Goal: Check status: Check status

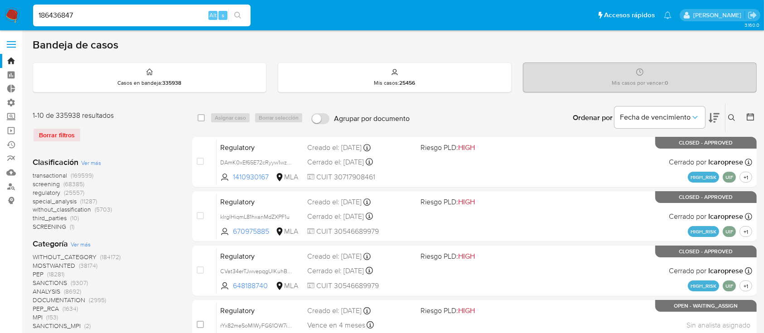
type input "186436847"
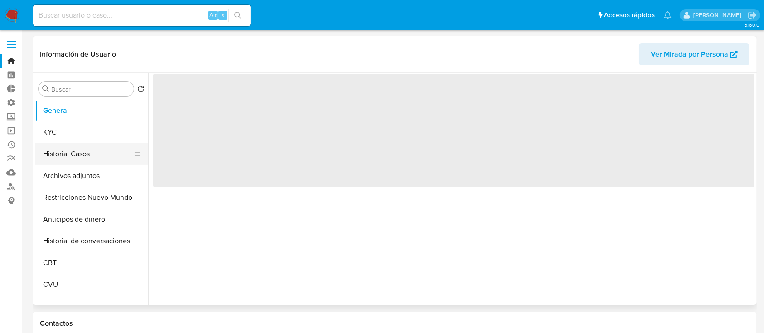
click at [62, 160] on button "Historial Casos" at bounding box center [88, 154] width 106 height 22
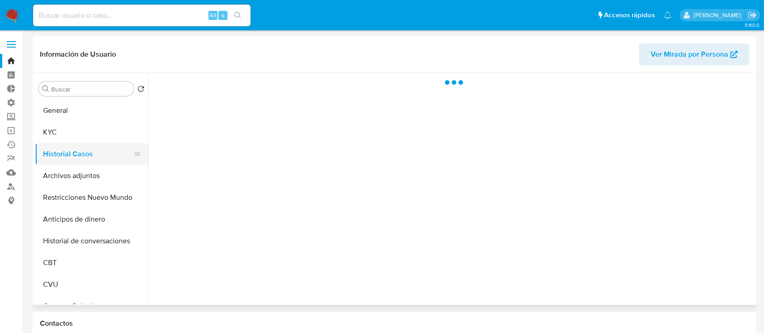
select select "10"
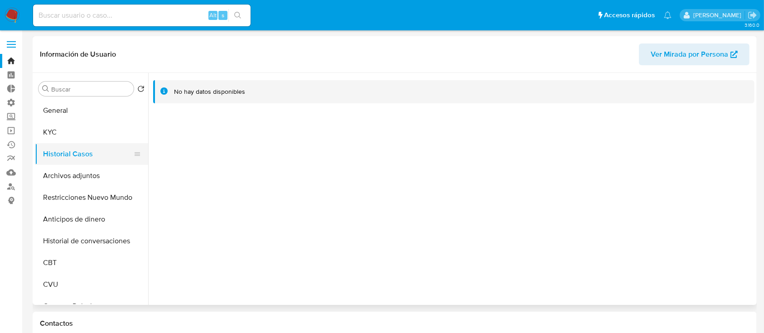
click at [78, 151] on button "Historial Casos" at bounding box center [88, 154] width 106 height 22
click at [76, 198] on button "Restricciones Nuevo Mundo" at bounding box center [88, 198] width 106 height 22
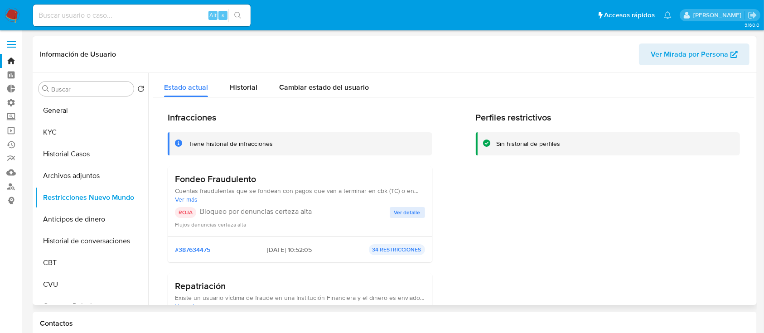
click at [407, 213] on span "Ver detalle" at bounding box center [407, 212] width 26 height 9
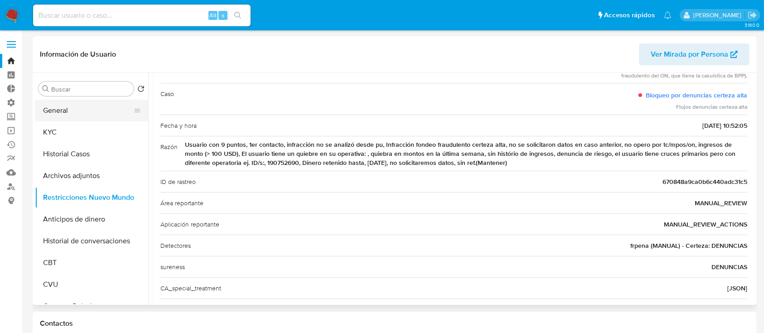
click at [54, 112] on button "General" at bounding box center [88, 111] width 106 height 22
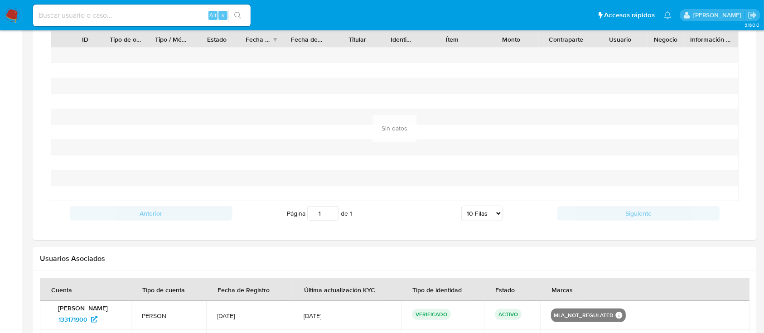
scroll to position [818, 0]
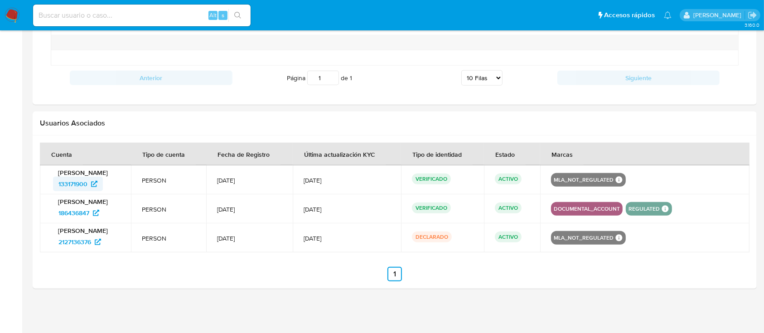
click at [66, 186] on span "133171900" at bounding box center [72, 184] width 29 height 15
click at [73, 239] on span "2127136376" at bounding box center [74, 242] width 33 height 15
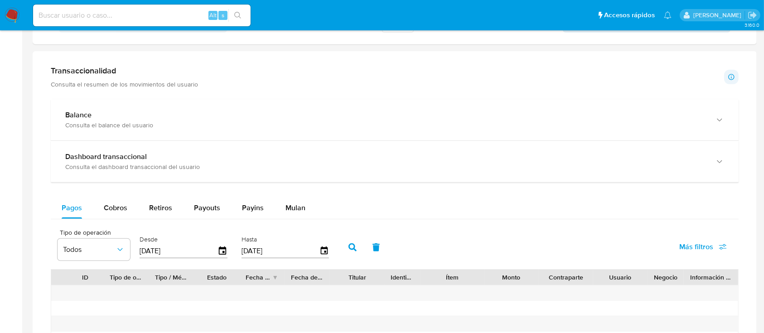
scroll to position [141, 0]
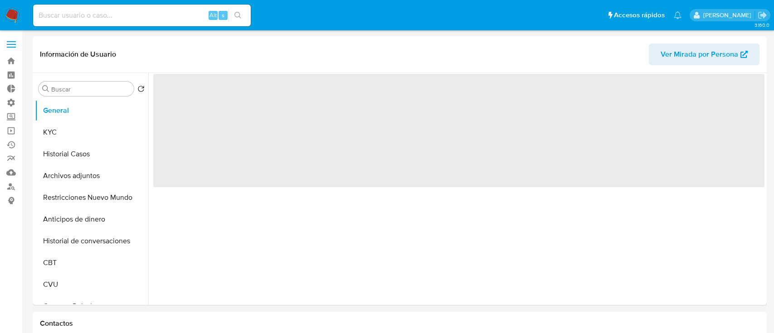
select select "10"
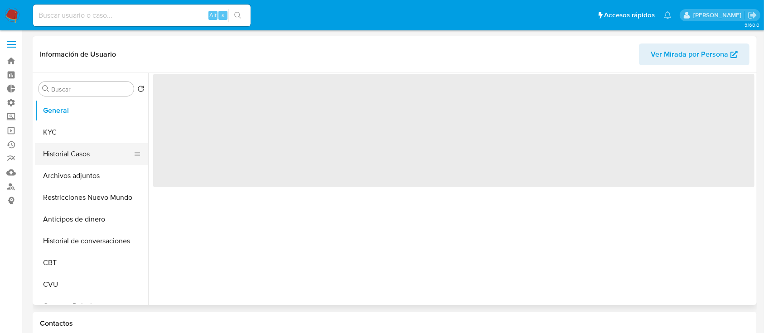
click at [53, 160] on button "Historial Casos" at bounding box center [88, 154] width 106 height 22
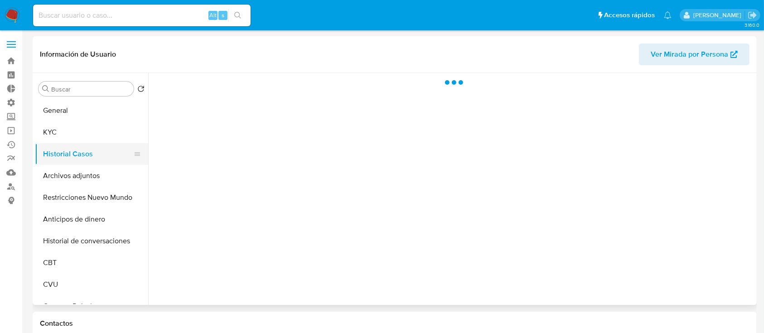
select select "10"
